Goal: Entertainment & Leisure: Consume media (video, audio)

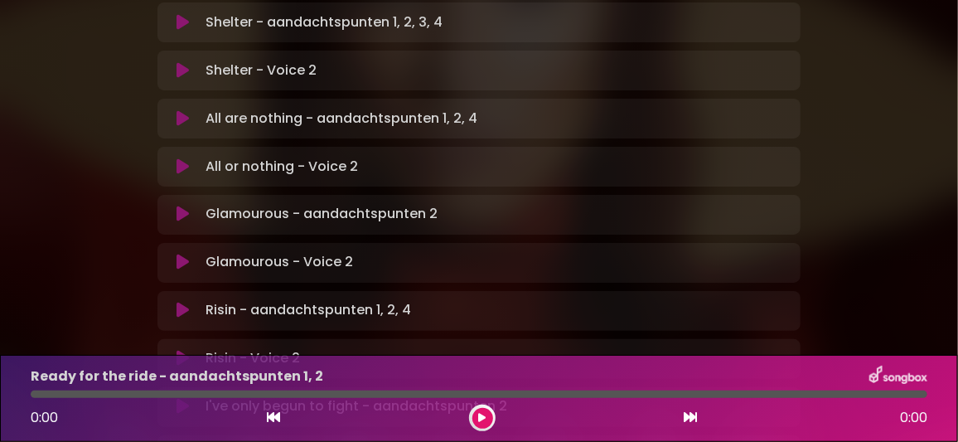
scroll to position [1076, 0]
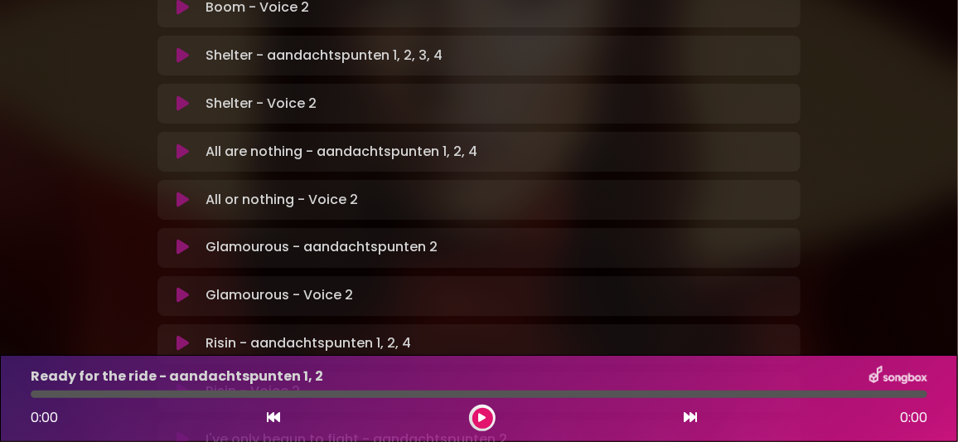
click at [182, 432] on icon at bounding box center [182, 440] width 12 height 17
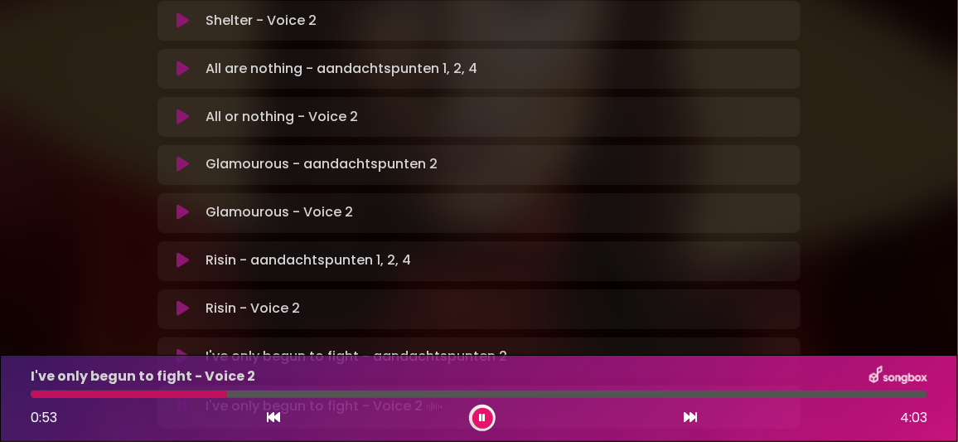
click at [369, 347] on p "I've only begun to fight - aandachtspunten 2 Loading Track..." at bounding box center [356, 357] width 302 height 20
click at [180, 349] on icon at bounding box center [182, 357] width 12 height 17
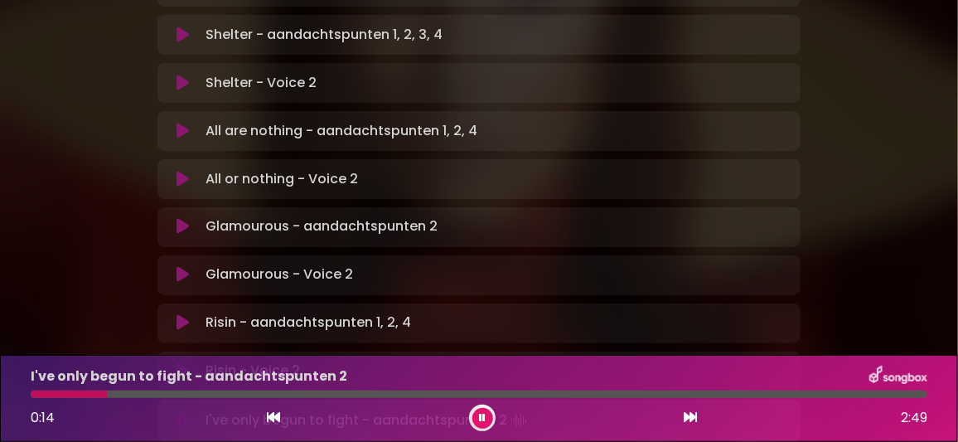
scroll to position [1096, 0]
click at [184, 316] on icon at bounding box center [182, 324] width 12 height 17
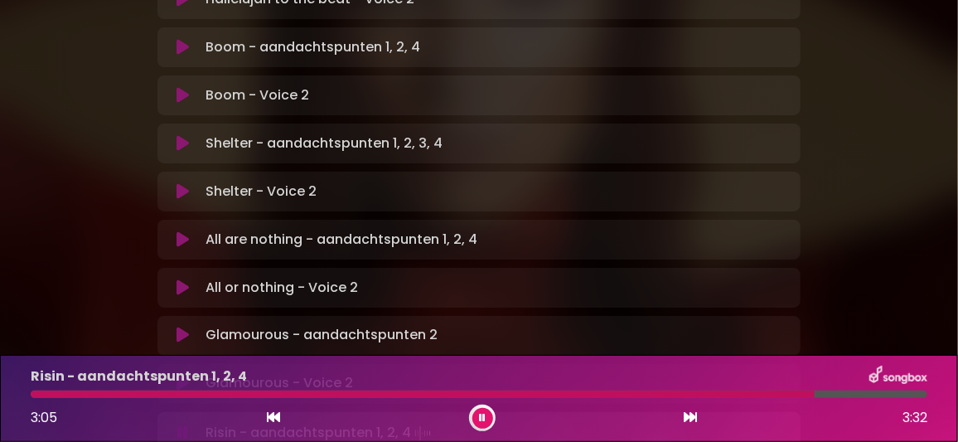
scroll to position [1013, 0]
